Goal: Information Seeking & Learning: Learn about a topic

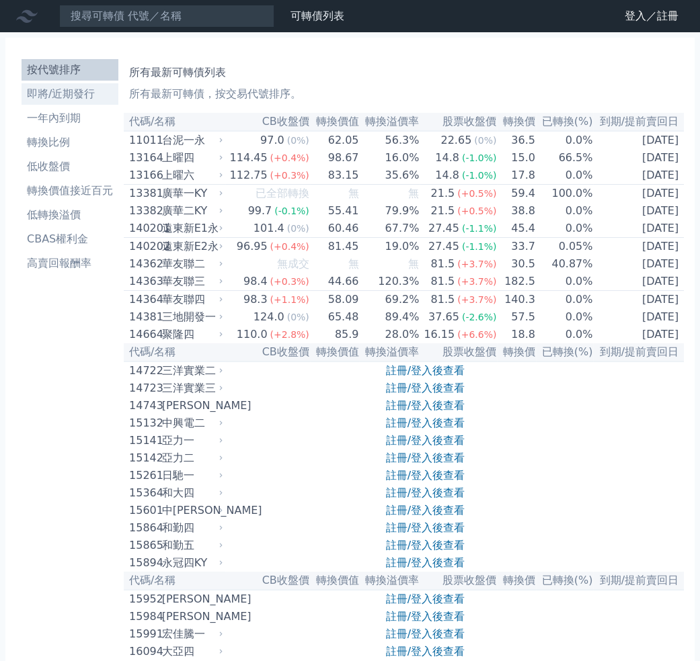
click at [83, 96] on li "即將/近期發行" at bounding box center [70, 94] width 97 height 16
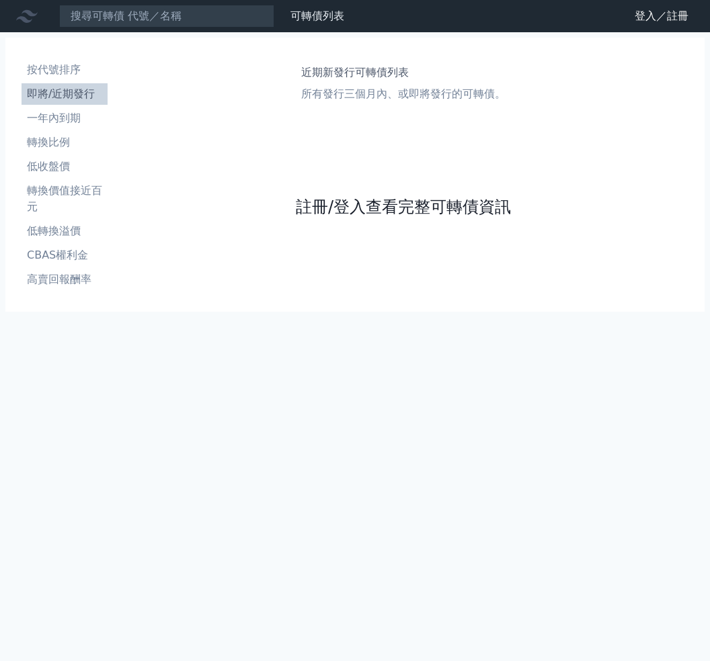
click at [335, 204] on link "註冊/登入查看完整可轉債資訊" at bounding box center [403, 207] width 215 height 22
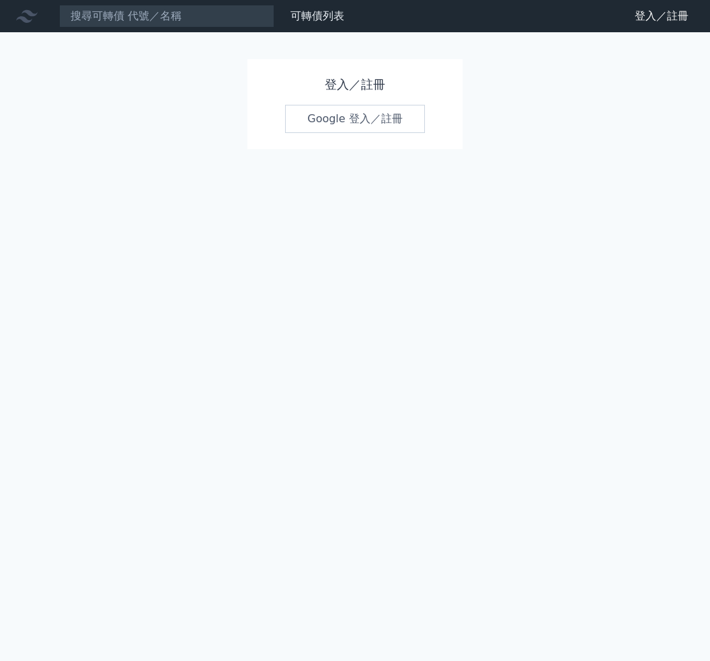
click at [341, 127] on link "Google 登入／註冊" at bounding box center [355, 119] width 140 height 28
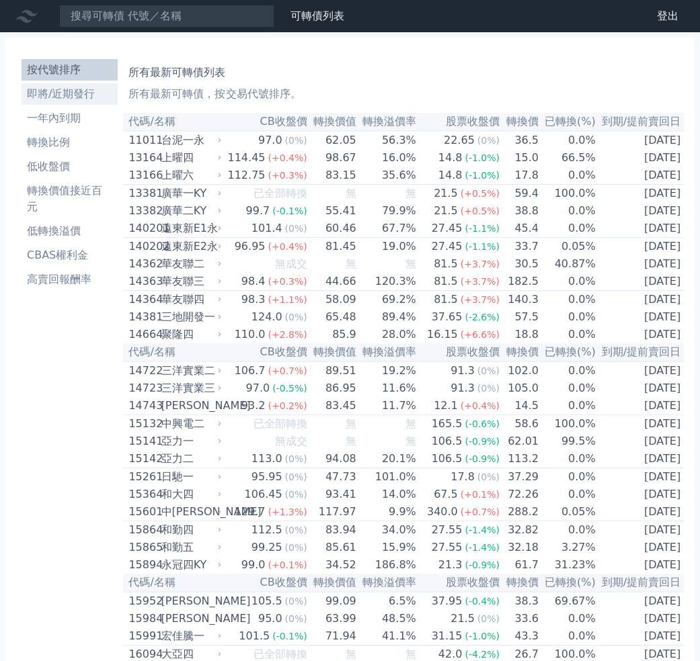
click at [79, 94] on li "即將/近期發行" at bounding box center [70, 94] width 96 height 16
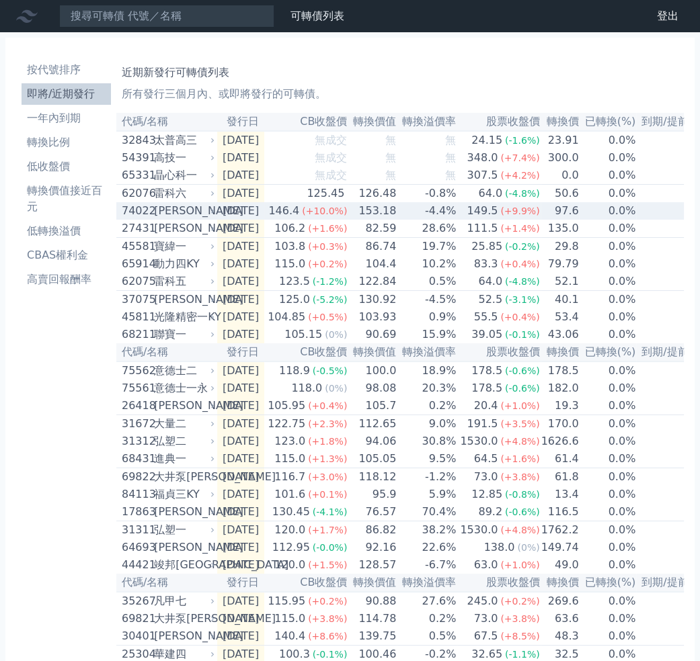
click at [397, 217] on td "153.18" at bounding box center [372, 210] width 49 height 17
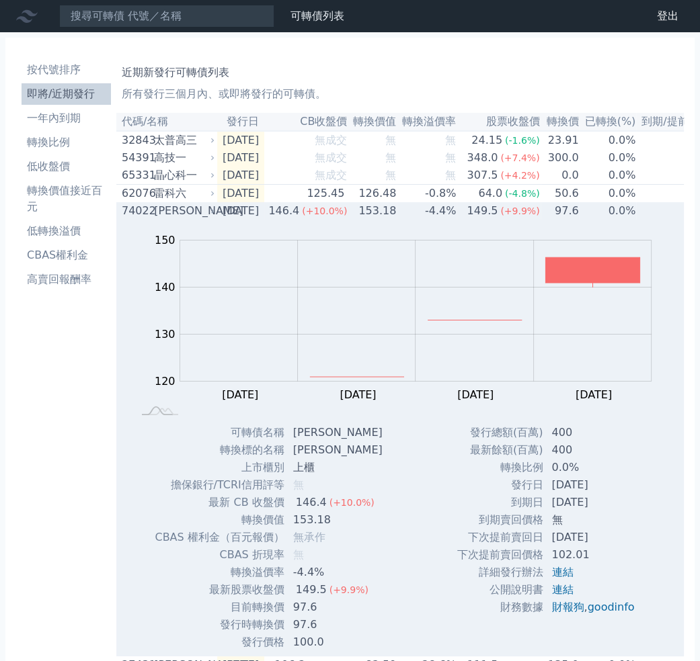
click at [397, 217] on td "153.18" at bounding box center [372, 210] width 49 height 17
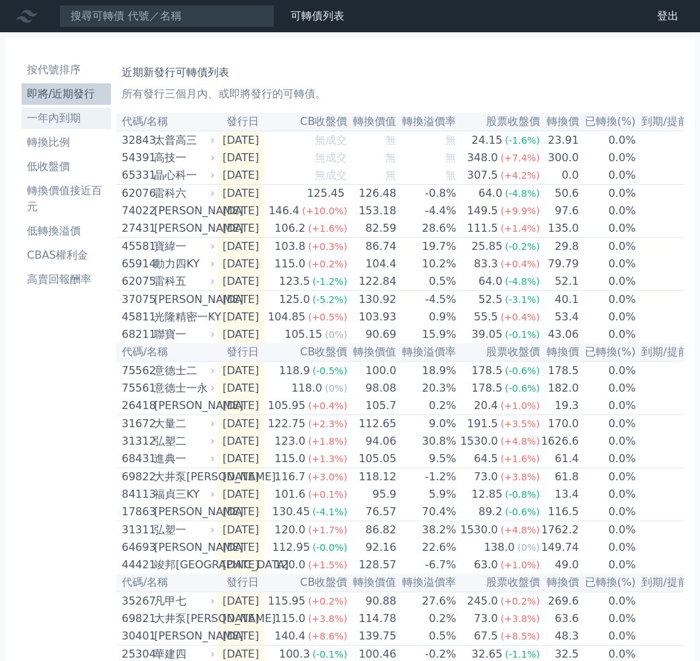
click at [67, 114] on li "一年內到期" at bounding box center [66, 118] width 89 height 16
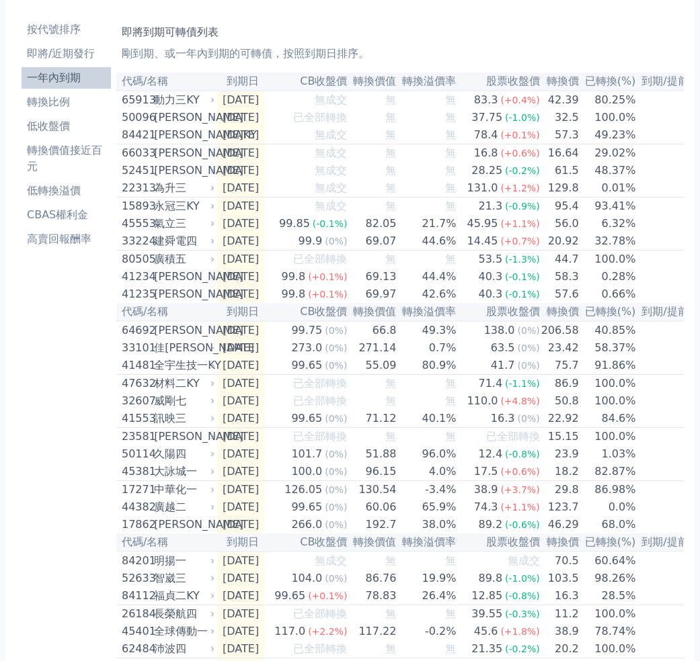
scroll to position [51, 0]
